Goal: Information Seeking & Learning: Learn about a topic

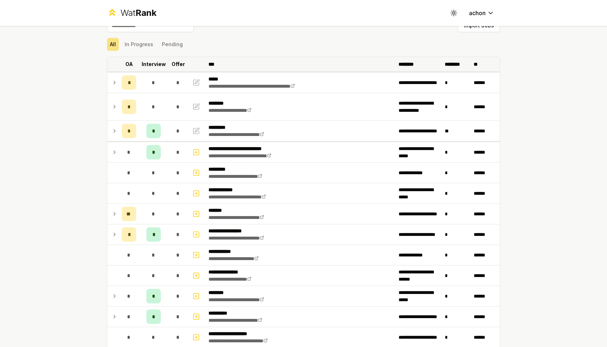
scroll to position [17, 0]
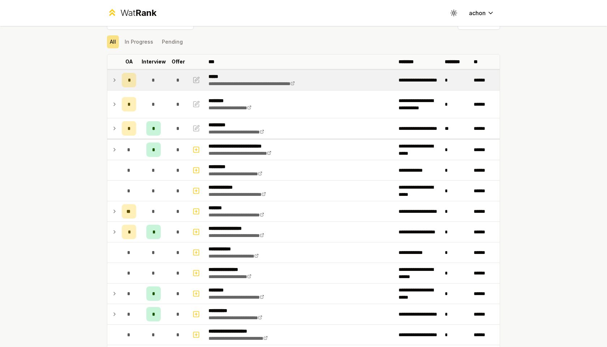
click at [118, 87] on td at bounding box center [113, 80] width 12 height 20
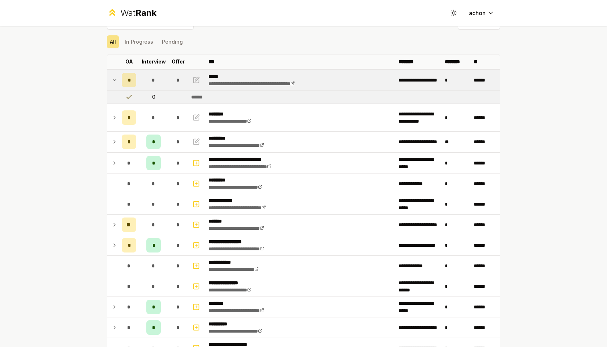
click at [117, 83] on icon at bounding box center [115, 80] width 6 height 9
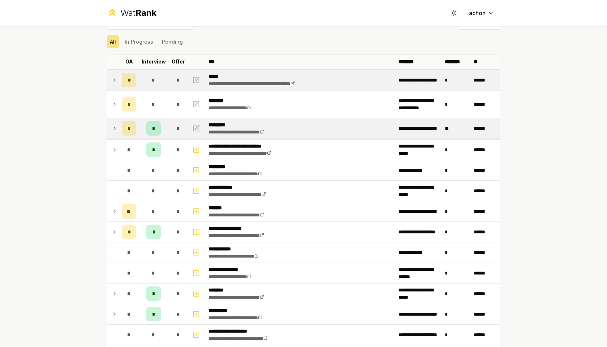
scroll to position [43, 0]
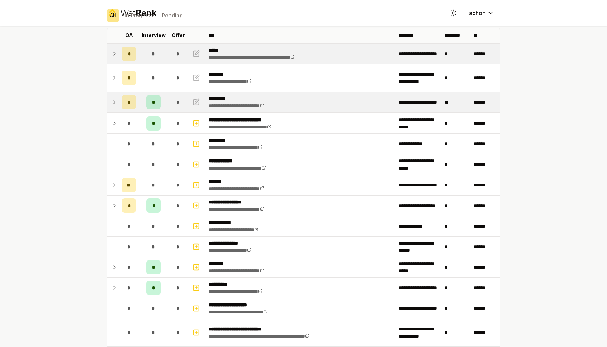
click at [117, 125] on td at bounding box center [113, 123] width 12 height 20
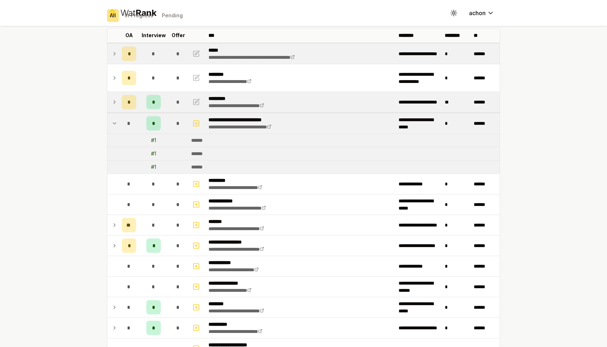
click at [117, 125] on td at bounding box center [113, 123] width 12 height 20
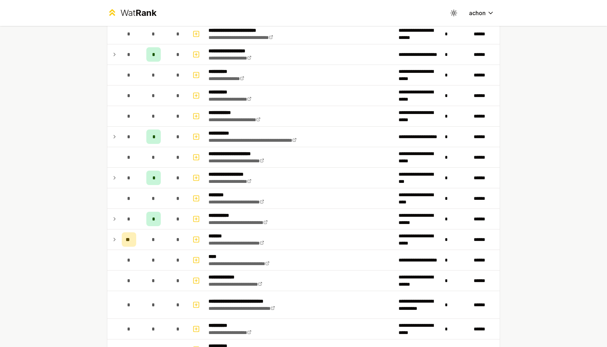
scroll to position [822, 0]
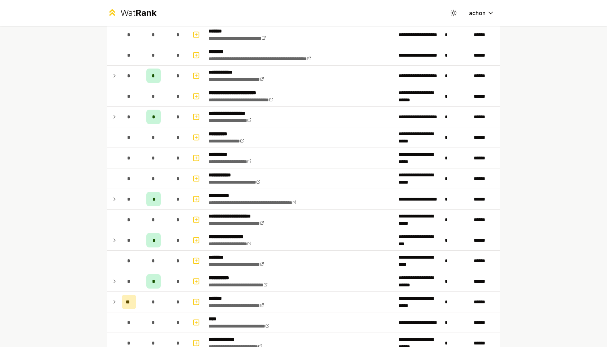
scroll to position [815, 0]
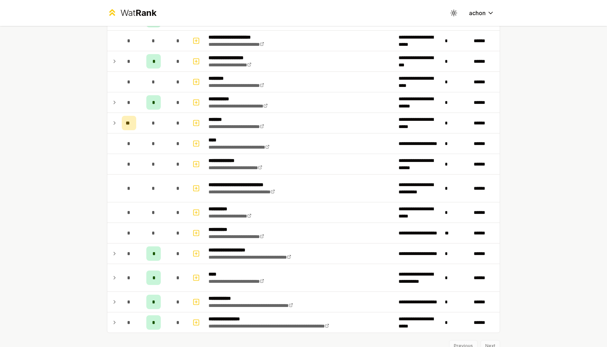
scroll to position [850, 0]
